Goal: Transaction & Acquisition: Purchase product/service

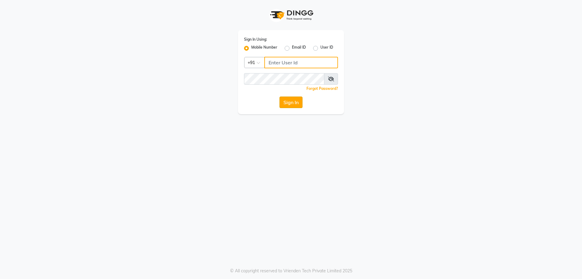
type input "7737730058"
click at [294, 102] on button "Sign In" at bounding box center [291, 102] width 23 height 12
click at [294, 102] on div "Sign In" at bounding box center [291, 102] width 94 height 12
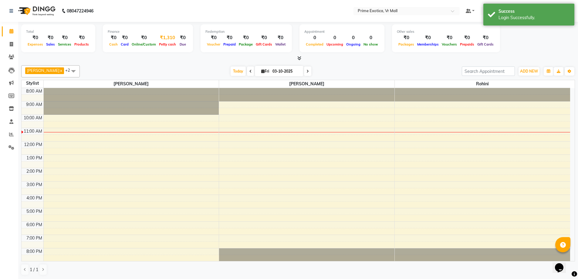
click at [170, 45] on span "Petty cash" at bounding box center [167, 44] width 20 height 4
select select "5063"
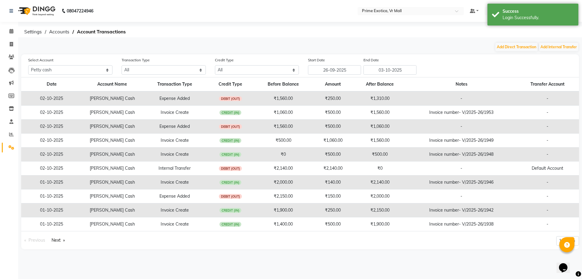
click at [568, 40] on div "08047224946 Select Location × Prime Exotica, Vr Mall Default Panel My Panel Eng…" at bounding box center [291, 139] width 582 height 279
click at [568, 41] on div "08047224946 Select Location × Prime Exotica, Vr Mall Default Panel My Panel Eng…" at bounding box center [291, 139] width 582 height 279
click at [568, 49] on button "Add Internal Transfer" at bounding box center [558, 47] width 39 height 8
select select "internal transfer"
select select "5063"
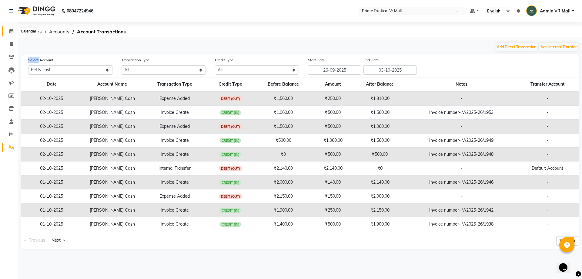
click at [12, 34] on span at bounding box center [11, 31] width 11 height 7
click at [12, 35] on span at bounding box center [11, 31] width 11 height 7
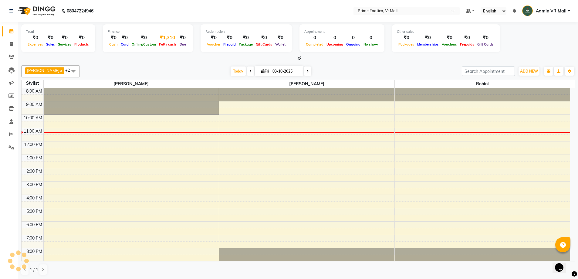
click at [166, 44] on span "Petty cash" at bounding box center [167, 44] width 20 height 4
select select "5063"
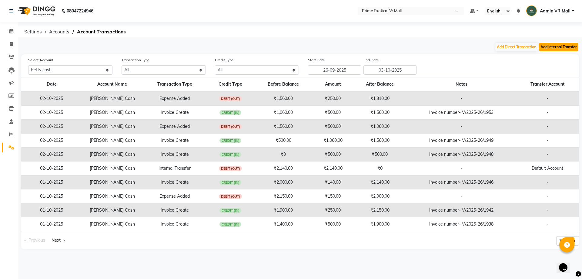
click at [560, 46] on button "Add Internal Transfer" at bounding box center [558, 47] width 39 height 8
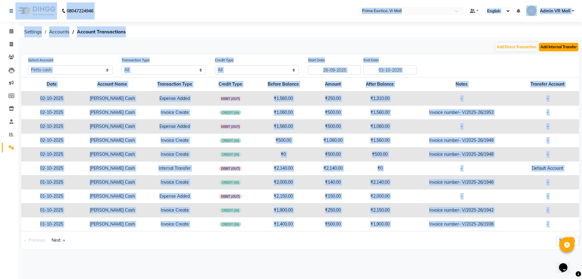
click at [562, 47] on button "Add Internal Transfer" at bounding box center [558, 47] width 39 height 8
click at [568, 50] on button "Add Internal Transfer" at bounding box center [558, 47] width 39 height 8
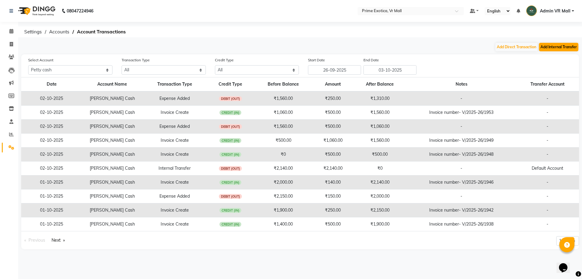
select select "internal transfer"
select select "5063"
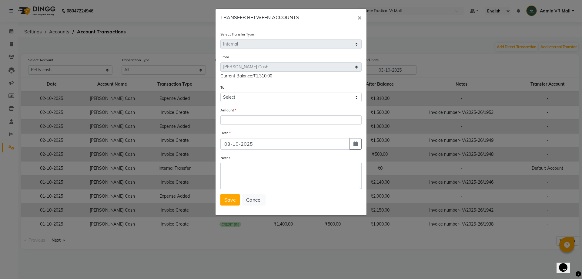
click at [253, 90] on div "To Select [PERSON_NAME] Cash Default Account" at bounding box center [290, 93] width 141 height 18
click at [254, 92] on div "To Select [PERSON_NAME] Cash Default Account" at bounding box center [290, 93] width 141 height 18
click at [252, 96] on select "Select [PERSON_NAME] Cash Default Account" at bounding box center [290, 96] width 141 height 9
select select "5064"
click at [220, 92] on select "Select [PERSON_NAME] Cash Default Account" at bounding box center [290, 96] width 141 height 9
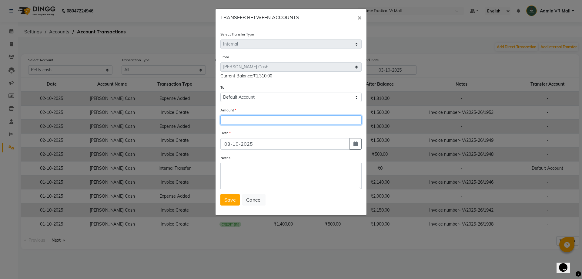
click at [248, 119] on input "number" at bounding box center [290, 119] width 141 height 9
type input "1310"
click at [227, 199] on span "Save" at bounding box center [230, 200] width 12 height 6
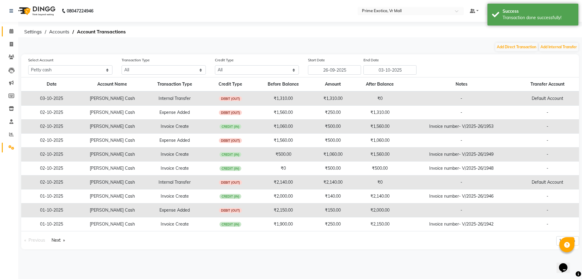
click at [5, 27] on link "Calendar" at bounding box center [9, 31] width 15 height 10
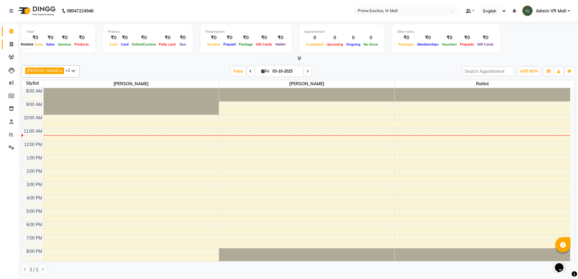
click at [13, 43] on span at bounding box center [11, 44] width 11 height 7
select select "service"
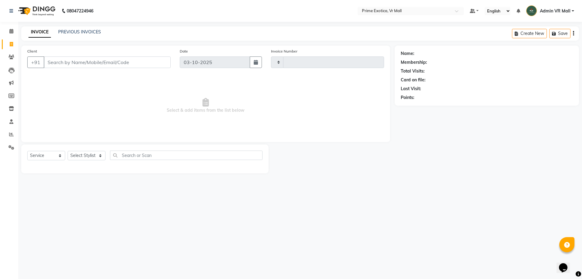
type input "1954"
select select "6077"
click at [93, 156] on select "Select Stylist" at bounding box center [87, 155] width 38 height 9
select select "62441"
click at [68, 151] on select "Select Stylist [PERSON_NAME] Admin VR Mall [PERSON_NAME] [PERSON_NAME] Archana …" at bounding box center [87, 155] width 38 height 9
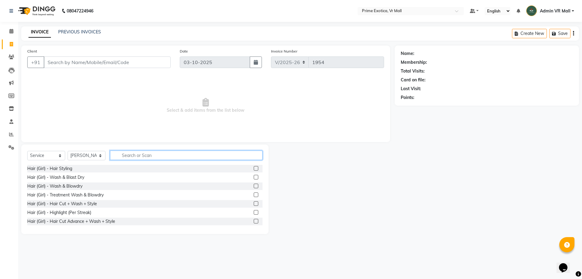
click at [143, 152] on input "text" at bounding box center [186, 154] width 153 height 9
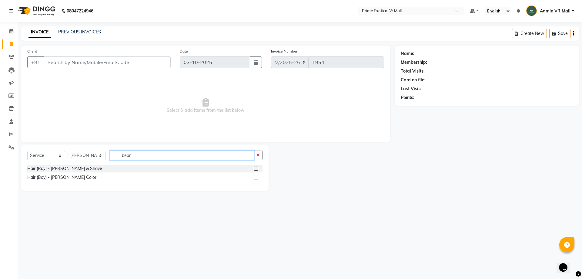
type input "bear"
click at [255, 169] on label at bounding box center [256, 168] width 5 height 5
click at [255, 169] on input "checkbox" at bounding box center [256, 168] width 4 height 4
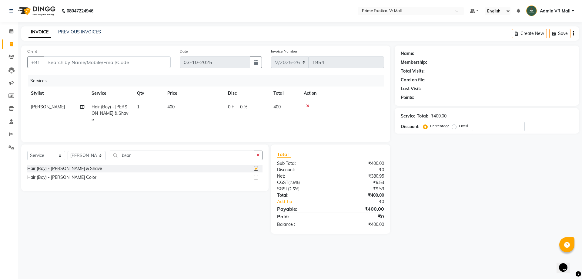
checkbox input "false"
click at [143, 153] on input "bear" at bounding box center [182, 154] width 144 height 9
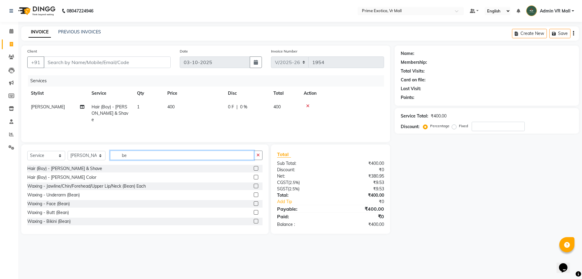
type input "b"
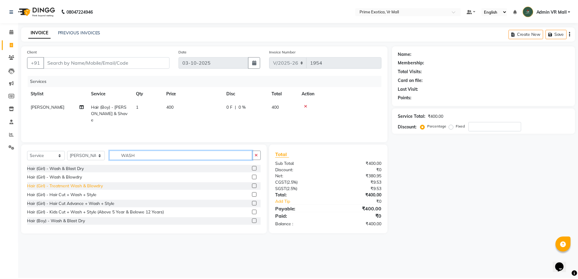
scroll to position [27, 0]
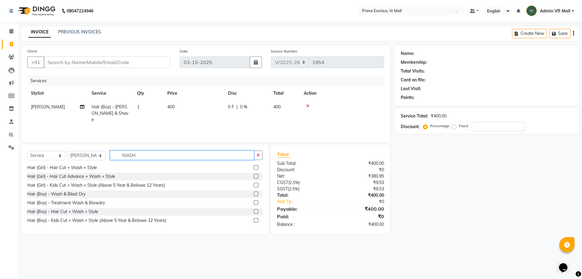
type input "WASH"
click at [254, 193] on label at bounding box center [256, 193] width 5 height 5
click at [254, 193] on input "checkbox" at bounding box center [256, 194] width 4 height 4
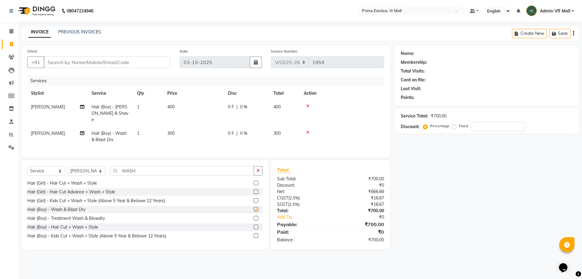
checkbox input "false"
click at [59, 56] on input "Client" at bounding box center [107, 62] width 127 height 12
click at [55, 71] on div "Client +91" at bounding box center [99, 60] width 153 height 25
click at [60, 63] on input "Client" at bounding box center [107, 62] width 127 height 12
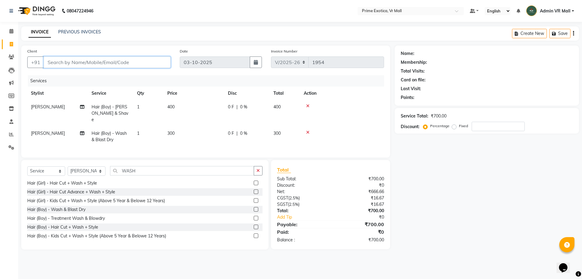
type input "6"
type input "0"
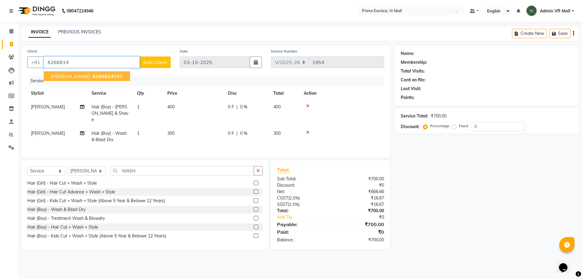
click at [71, 77] on button "[PERSON_NAME] 6266814 595" at bounding box center [87, 76] width 86 height 10
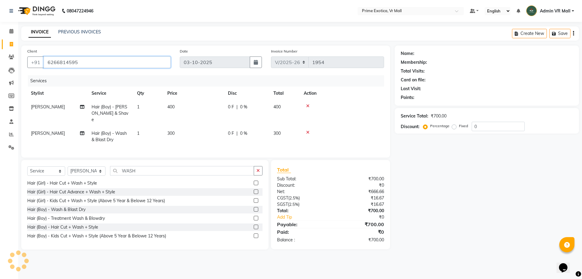
type input "6266814595"
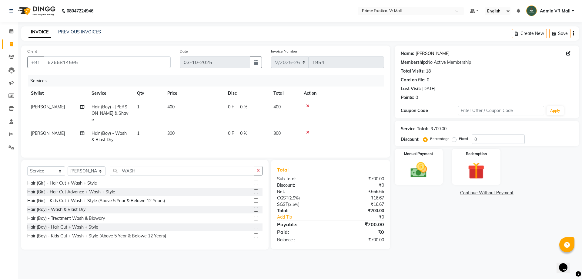
click at [425, 52] on link "[PERSON_NAME]" at bounding box center [433, 53] width 34 height 6
click at [358, 113] on td at bounding box center [342, 113] width 84 height 26
drag, startPoint x: 216, startPoint y: 92, endPoint x: 209, endPoint y: 96, distance: 8.2
click at [214, 92] on th "Price" at bounding box center [194, 93] width 61 height 14
click at [210, 107] on td "400" at bounding box center [194, 113] width 61 height 26
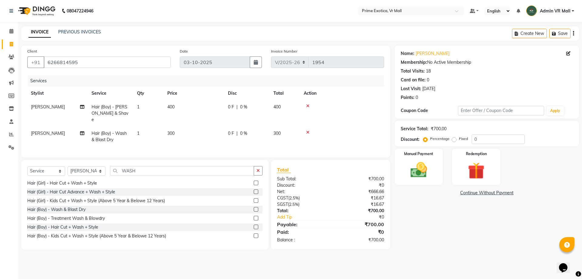
select select "62441"
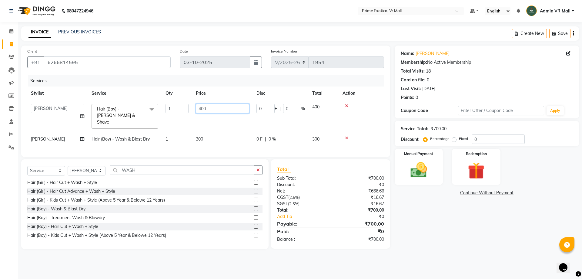
click at [210, 107] on input "400" at bounding box center [222, 108] width 53 height 9
type input "4"
type input "200"
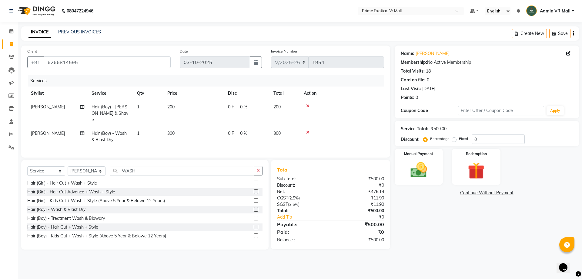
click at [380, 118] on td at bounding box center [342, 113] width 84 height 26
click at [424, 170] on img at bounding box center [419, 170] width 28 height 20
click at [456, 193] on span "UPI" at bounding box center [458, 193] width 9 height 7
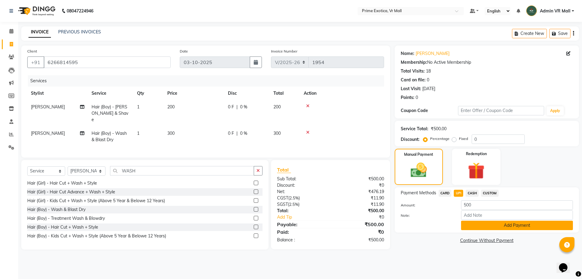
click at [485, 224] on button "Add Payment" at bounding box center [517, 224] width 112 height 9
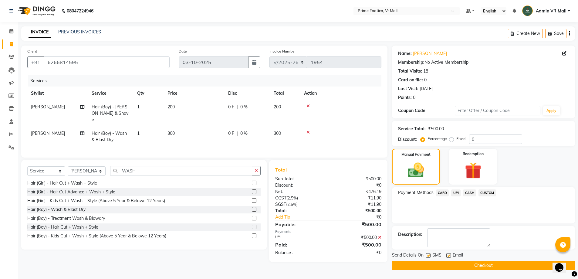
click at [493, 271] on main "INVOICE PREVIOUS INVOICES Create New Save Client [PHONE_NUMBER] Date [DATE] Inv…" at bounding box center [298, 152] width 560 height 253
click at [494, 267] on button "Checkout" at bounding box center [483, 265] width 183 height 9
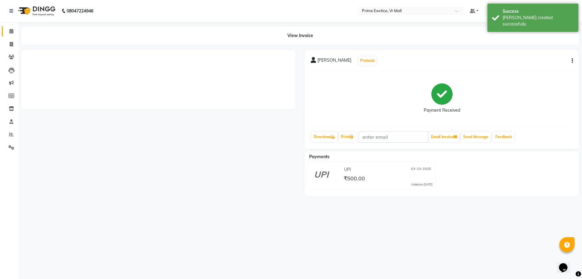
click at [7, 30] on span at bounding box center [11, 31] width 11 height 7
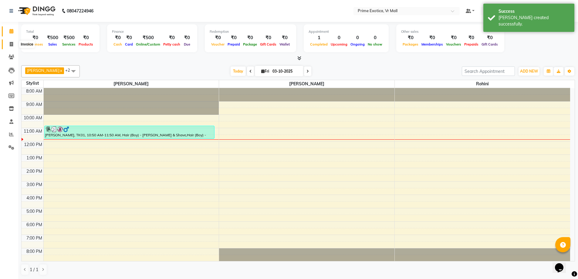
drag, startPoint x: 12, startPoint y: 44, endPoint x: 52, endPoint y: 11, distance: 52.1
click at [12, 44] on icon at bounding box center [11, 44] width 3 height 5
select select "service"
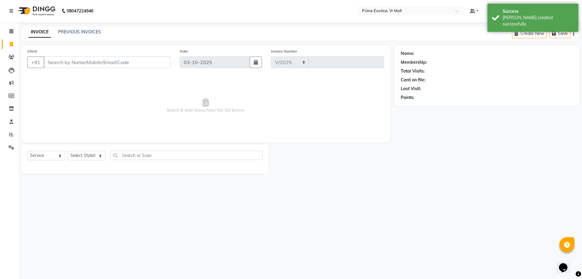
select select "6077"
type input "1955"
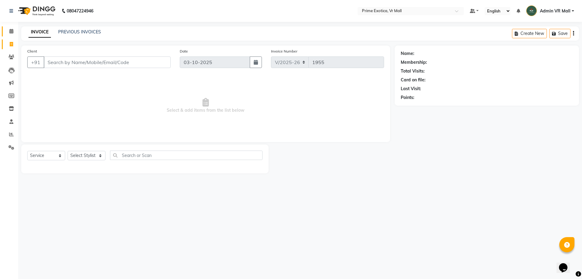
click at [9, 28] on link "Calendar" at bounding box center [9, 31] width 15 height 10
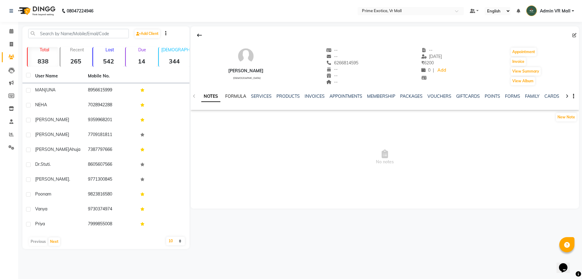
click at [241, 95] on link "FORMULA" at bounding box center [235, 95] width 21 height 5
click at [263, 98] on link "SERVICES" at bounding box center [261, 95] width 21 height 5
